Goal: Check status: Check status

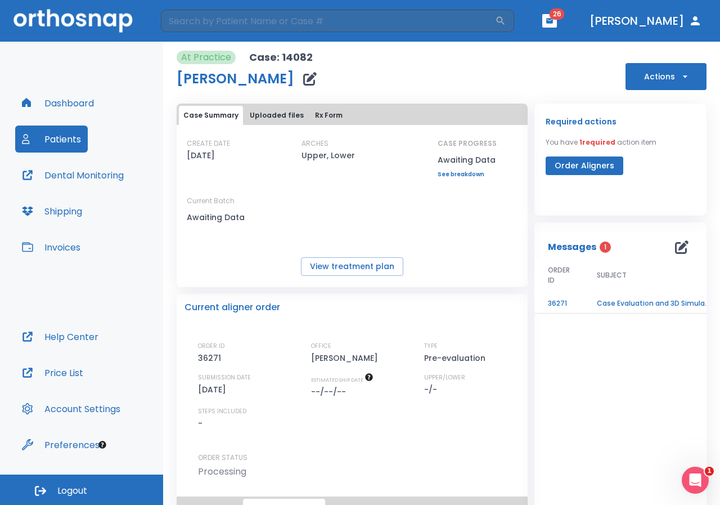
click at [573, 237] on div "Messages 1" at bounding box center [620, 247] width 145 height 23
click at [566, 136] on div "Required actions You have 1 required action item Order Aligners" at bounding box center [621, 145] width 150 height 60
click at [577, 247] on p "Messages" at bounding box center [572, 247] width 48 height 14
click at [619, 296] on td "Case Evaluation and 3D Simulation Ready" at bounding box center [653, 304] width 141 height 20
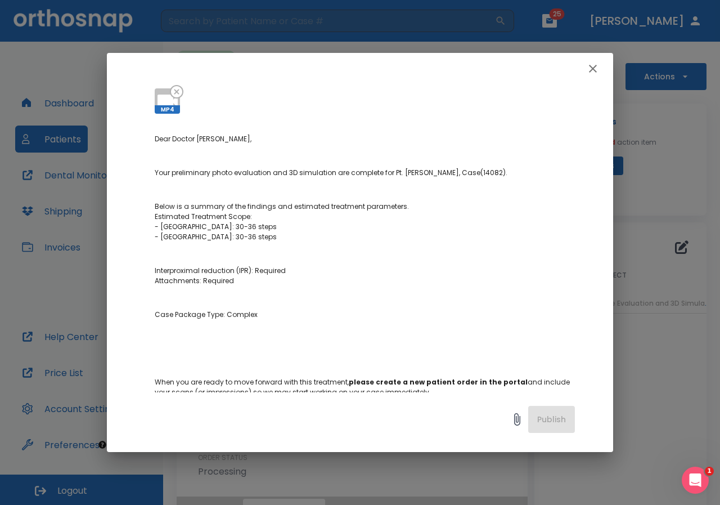
scroll to position [40, 0]
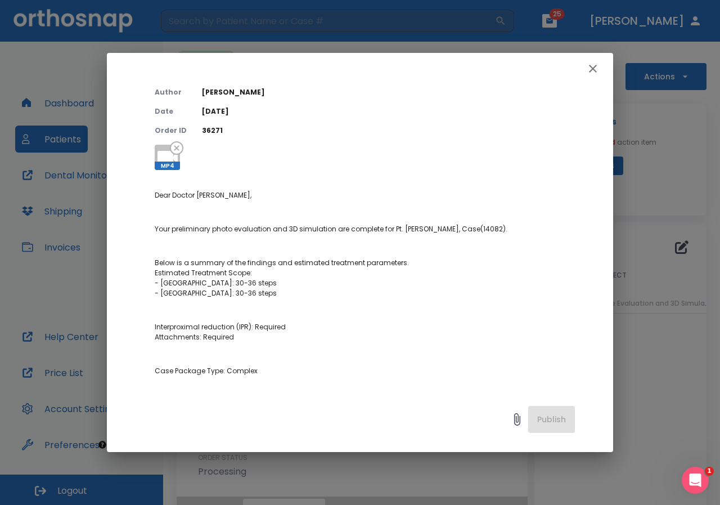
click at [597, 70] on icon "button" at bounding box center [593, 69] width 14 height 14
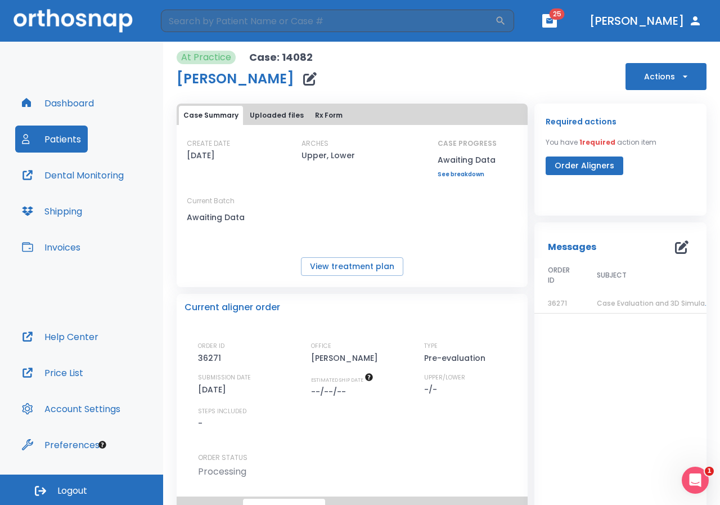
click at [597, 267] on th "SUBJECT" at bounding box center [653, 276] width 141 height 36
click at [560, 258] on div "Messages 1 ORDER ID SUBJECT DATE 36271 Case Evaluation and 3D Simulation Ready …" at bounding box center [620, 402] width 172 height 360
click at [561, 250] on p "Messages" at bounding box center [572, 247] width 48 height 14
click at [603, 304] on span "Case Evaluation and 3D Simulation Ready" at bounding box center [669, 303] width 145 height 10
